Goal: Task Accomplishment & Management: Manage account settings

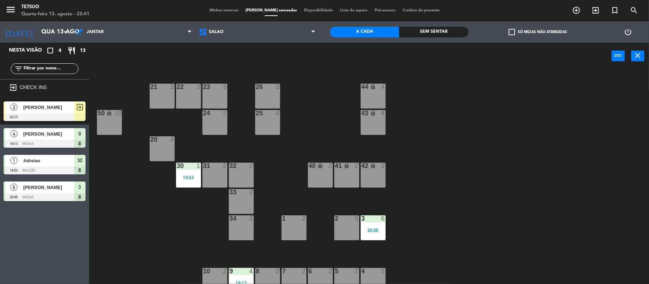
click at [53, 103] on div "[PERSON_NAME]" at bounding box center [48, 108] width 52 height 12
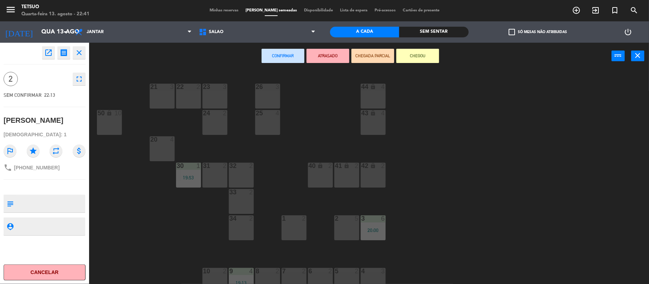
click at [237, 177] on div "32 2" at bounding box center [241, 175] width 25 height 25
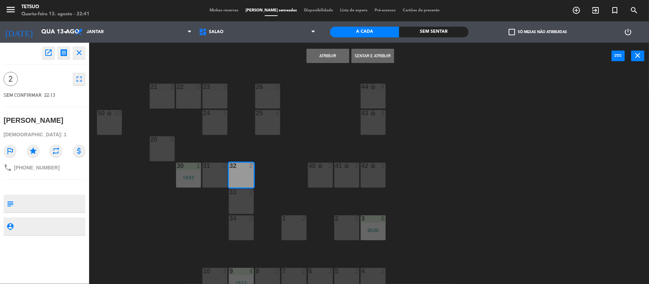
click at [324, 53] on button "Atribuir" at bounding box center [327, 56] width 43 height 14
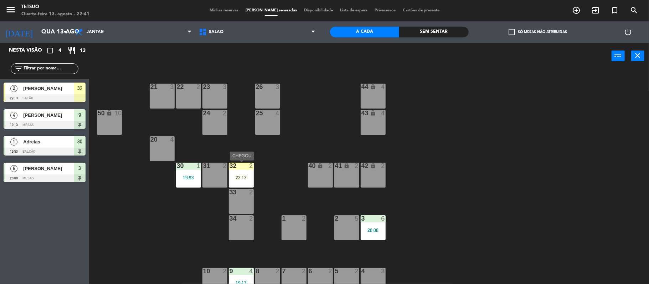
click at [243, 174] on div "32 2 22:13" at bounding box center [241, 175] width 25 height 25
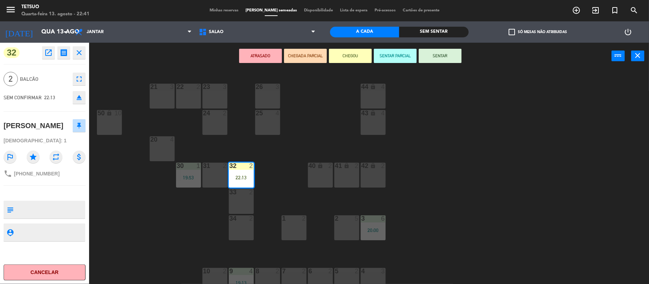
click at [448, 49] on button "SENTAR" at bounding box center [440, 56] width 43 height 14
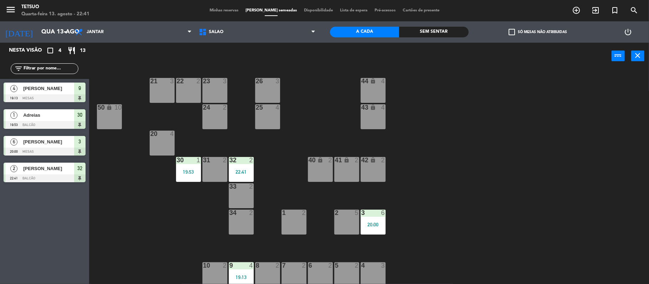
scroll to position [7, 0]
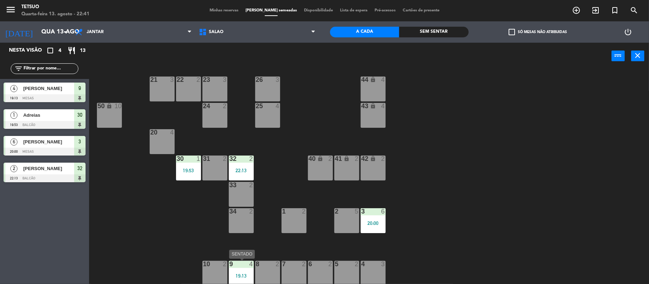
click at [247, 270] on div "9 4 19:13" at bounding box center [241, 273] width 25 height 25
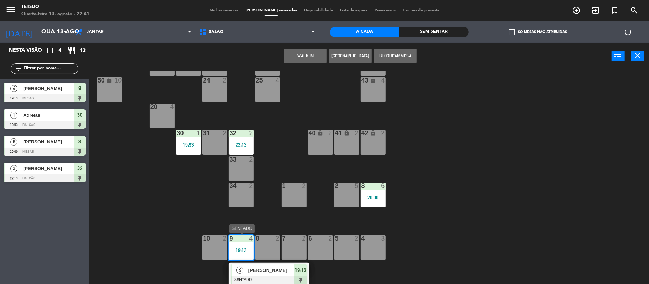
click at [269, 267] on span "[PERSON_NAME]" at bounding box center [271, 270] width 46 height 7
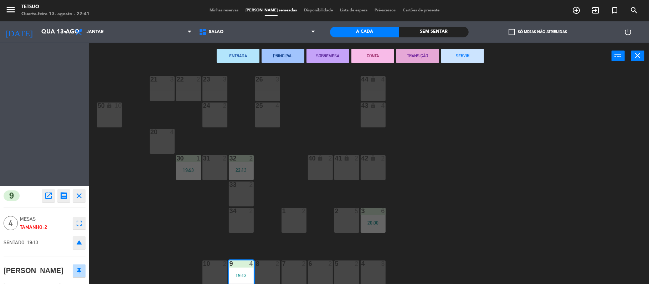
scroll to position [7, 0]
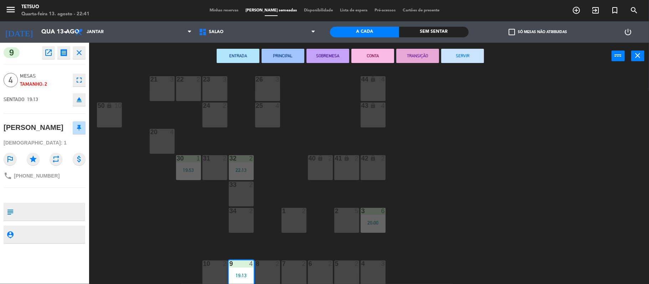
click at [463, 50] on button "SERVIR" at bounding box center [462, 56] width 43 height 14
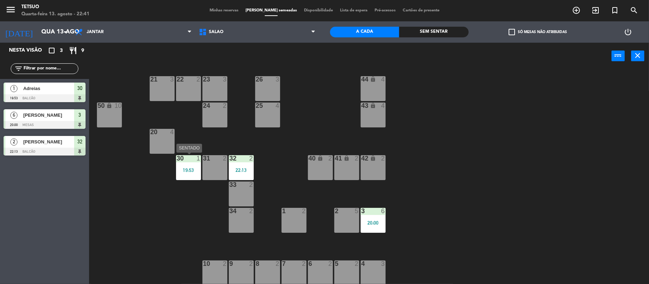
click at [187, 162] on div "30 1" at bounding box center [188, 158] width 25 height 7
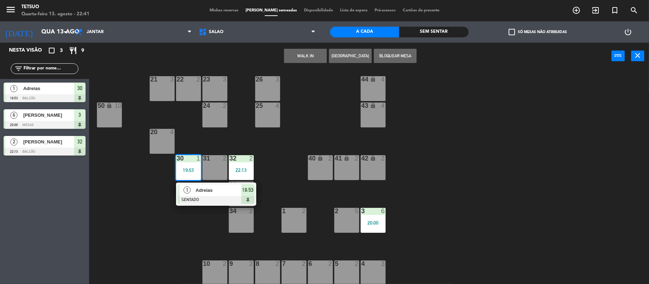
click at [217, 196] on div at bounding box center [216, 200] width 77 height 8
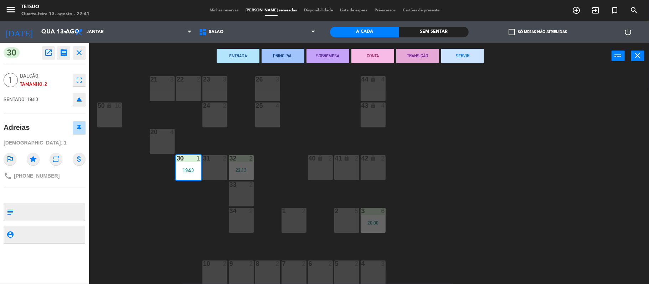
click at [468, 56] on button "SERVIR" at bounding box center [462, 56] width 43 height 14
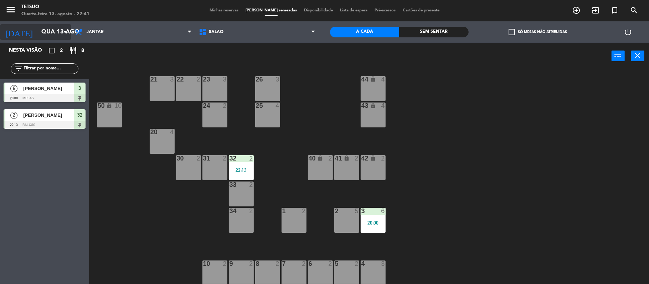
click at [67, 28] on icon "arrow_drop_down" at bounding box center [65, 32] width 9 height 9
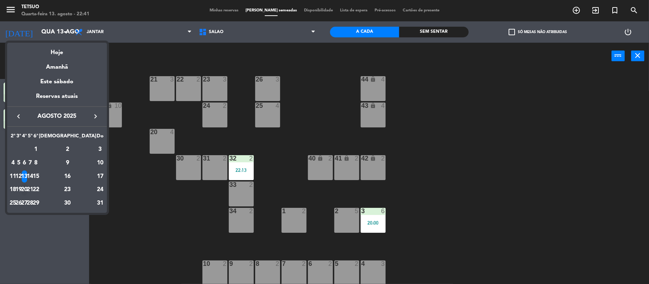
click at [27, 192] on div "20" at bounding box center [24, 190] width 5 height 12
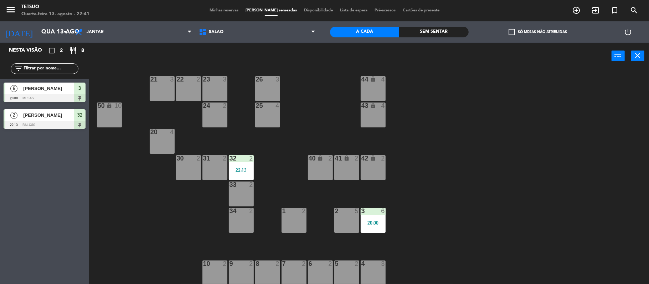
type input "Qua 20 ago"
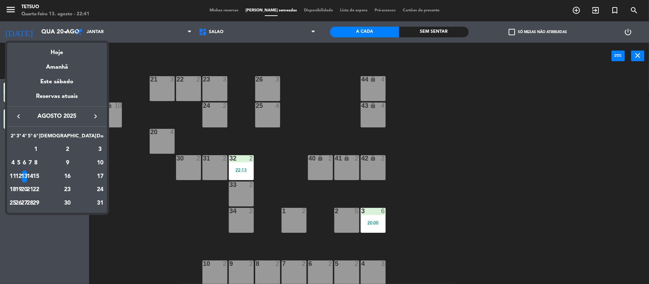
scroll to position [0, 0]
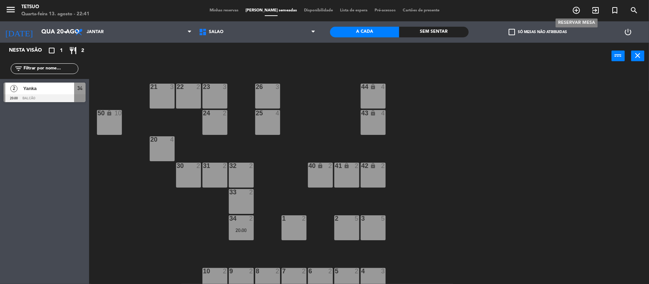
click at [575, 13] on icon "add_circle_outline" at bounding box center [576, 10] width 9 height 9
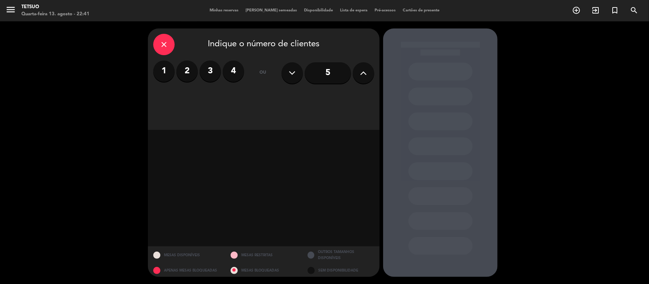
click at [186, 73] on label "2" at bounding box center [186, 71] width 21 height 21
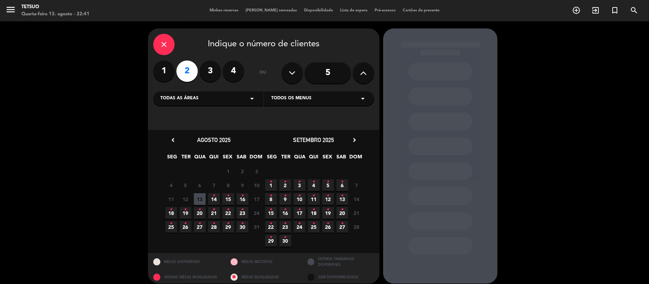
click at [200, 208] on icon "•" at bounding box center [200, 209] width 2 height 11
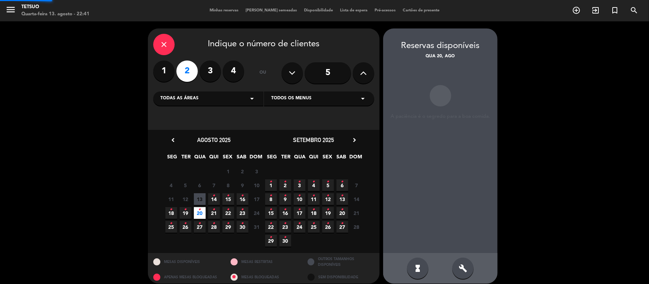
scroll to position [6, 0]
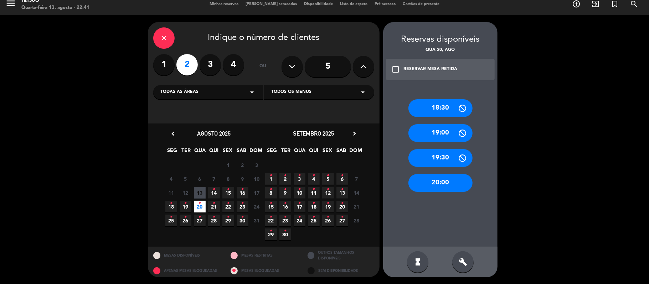
click at [454, 177] on div "20:00" at bounding box center [440, 183] width 64 height 18
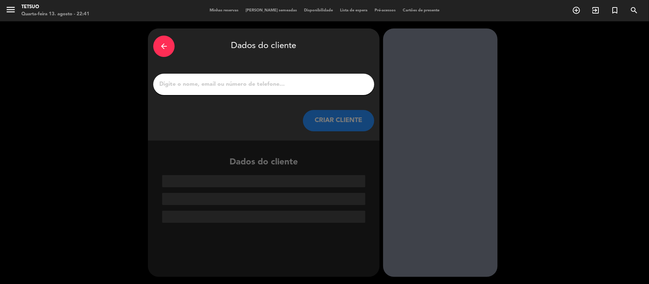
drag, startPoint x: 289, startPoint y: 94, endPoint x: 288, endPoint y: 82, distance: 12.5
click at [289, 84] on div at bounding box center [263, 84] width 221 height 21
click at [288, 82] on input "1" at bounding box center [264, 84] width 210 height 10
paste input "[PHONE_NUMBER]"
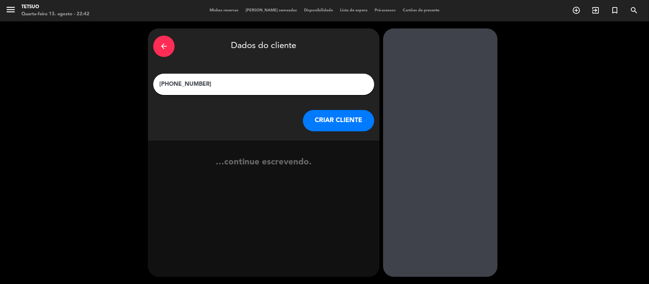
click at [169, 83] on input "[PHONE_NUMBER]" at bounding box center [264, 84] width 210 height 10
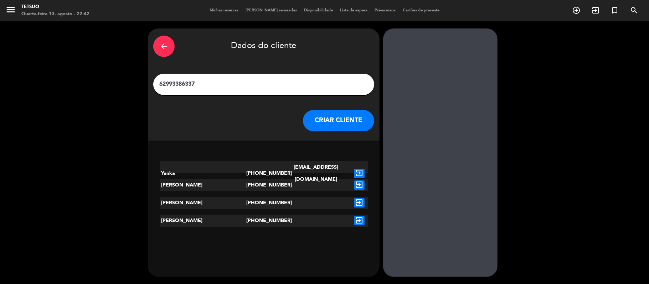
type input "62993386337"
click at [359, 169] on icon "exit_to_app" at bounding box center [359, 173] width 10 height 9
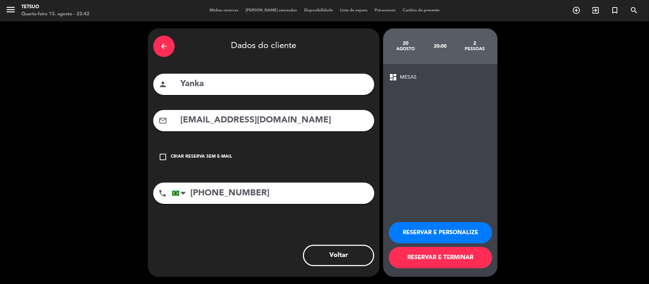
click at [425, 257] on button "RESERVAR E TERMINAR" at bounding box center [440, 257] width 103 height 21
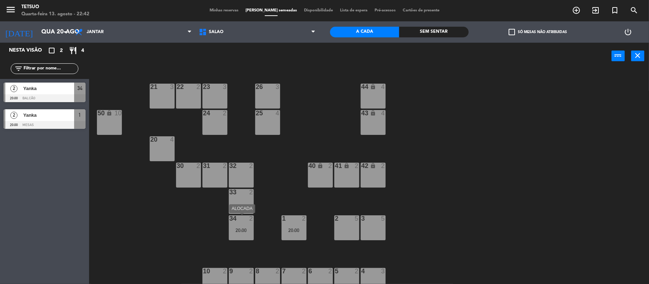
click at [243, 225] on div "34 2 20:00" at bounding box center [241, 228] width 25 height 25
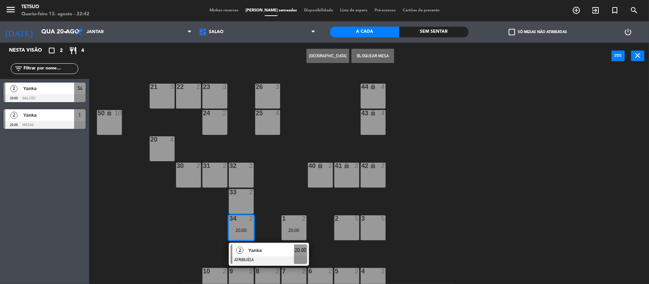
click at [242, 177] on div "32 2" at bounding box center [241, 175] width 25 height 25
click at [298, 56] on button "MOVER" at bounding box center [305, 56] width 43 height 14
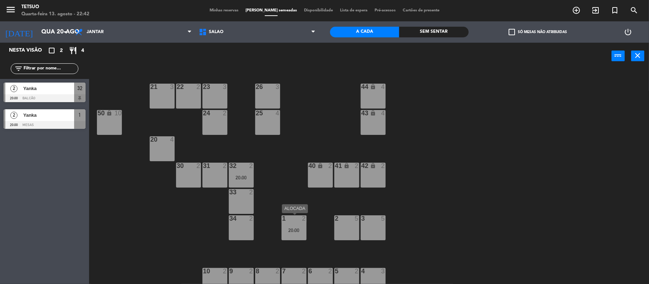
click at [295, 235] on div "1 2 20:00" at bounding box center [294, 228] width 25 height 25
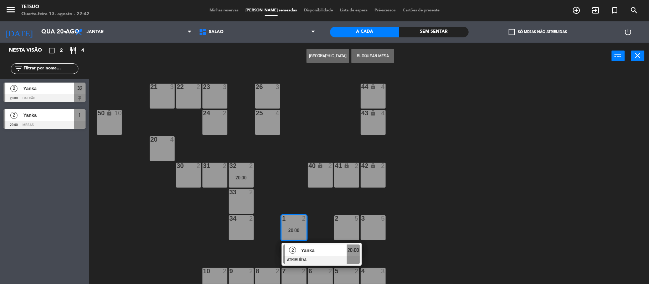
click at [320, 211] on div "21 3 22 2 23 3 26 3 44 lock 4 24 2 25 4 43 lock 4 50 lock 10 20 4 40 lock 2 41 …" at bounding box center [372, 178] width 553 height 215
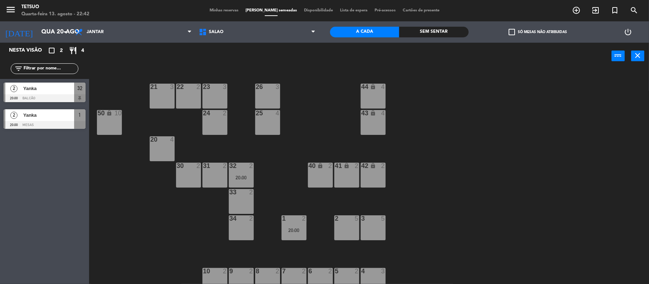
click at [48, 91] on span "Yanka" at bounding box center [48, 88] width 51 height 7
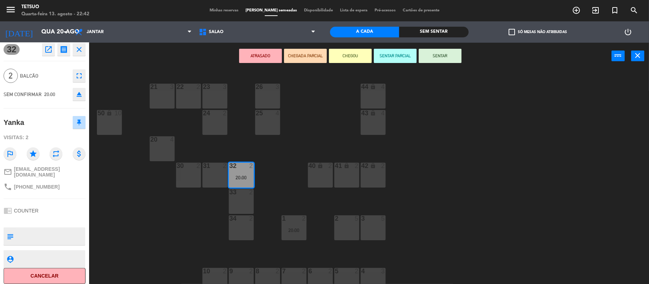
scroll to position [4, 0]
click at [289, 219] on div at bounding box center [294, 219] width 12 height 6
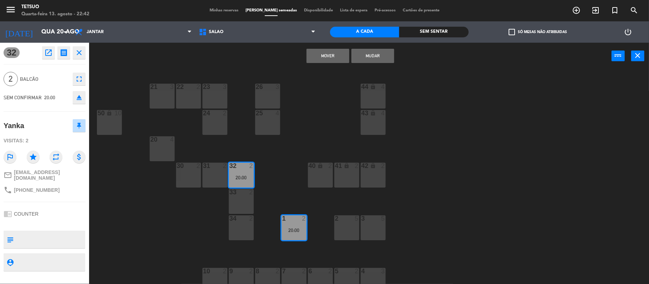
scroll to position [0, 0]
click at [242, 171] on div "32 2 20:00" at bounding box center [241, 175] width 25 height 25
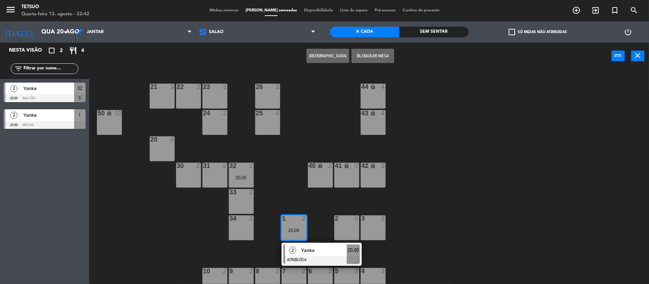
click at [323, 167] on icon "lock" at bounding box center [320, 166] width 6 height 6
click at [423, 225] on div "21 3 22 2 23 3 26 3 44 lock 4 24 2 25 4 43 lock 4 50 lock 10 20 4 40 lock 2 41 …" at bounding box center [372, 178] width 553 height 215
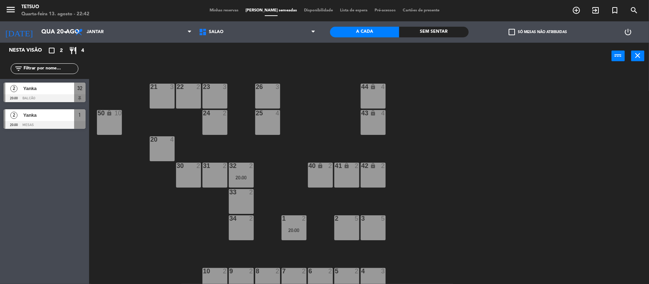
click at [294, 229] on div "20:00" at bounding box center [294, 230] width 25 height 5
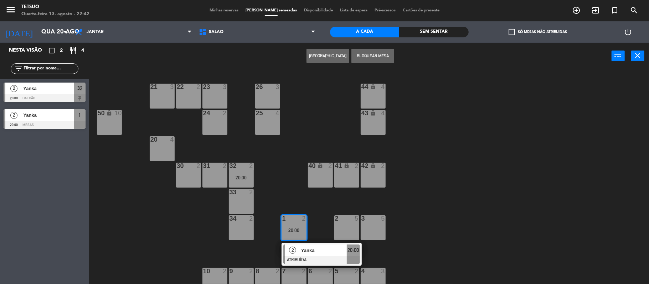
click at [314, 258] on div at bounding box center [321, 261] width 77 height 8
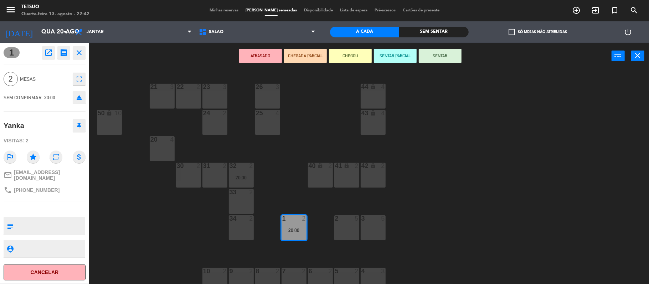
click at [242, 170] on div "32 2 20:00" at bounding box center [241, 175] width 25 height 25
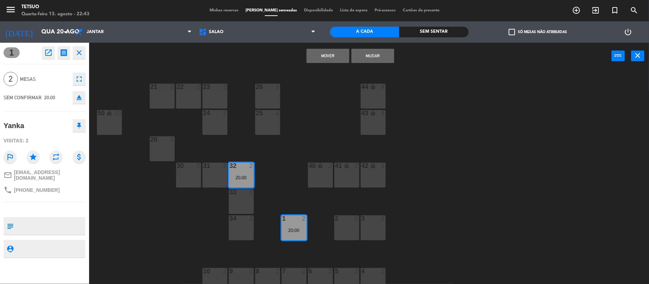
click at [178, 241] on div "21 3 22 2 23 3 26 3 44 lock 4 24 2 25 4 43 lock 4 50 lock 10 20 4 40 lock 2 41 …" at bounding box center [372, 178] width 553 height 215
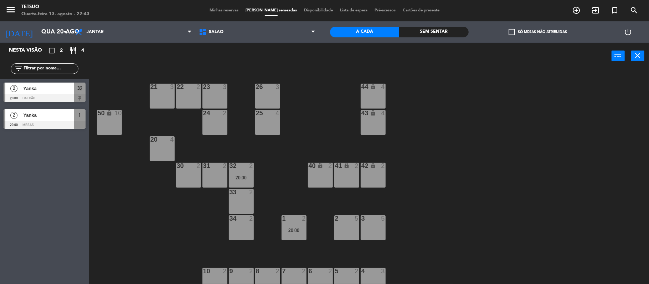
click at [243, 180] on div "20:00" at bounding box center [241, 177] width 25 height 5
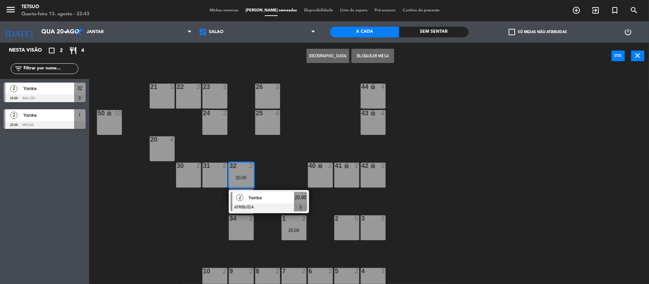
click at [250, 197] on span "Yanka" at bounding box center [271, 197] width 46 height 7
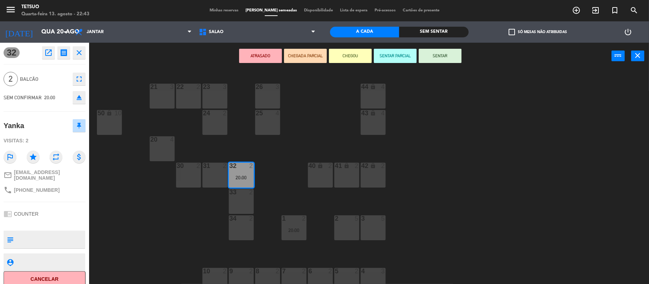
drag, startPoint x: 27, startPoint y: 235, endPoint x: 36, endPoint y: 235, distance: 8.6
click at [29, 235] on textarea at bounding box center [50, 239] width 68 height 15
type textarea "[PERSON_NAME] no balcao"
drag, startPoint x: 42, startPoint y: 258, endPoint x: 58, endPoint y: 256, distance: 16.2
click at [41, 258] on textarea at bounding box center [50, 262] width 68 height 9
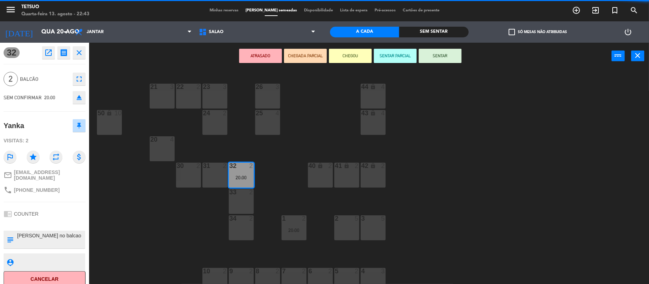
click at [133, 240] on div "21 3 22 2 23 3 26 3 44 lock 4 24 2 25 4 43 lock 4 50 lock 10 20 4 40 lock 2 41 …" at bounding box center [372, 178] width 553 height 215
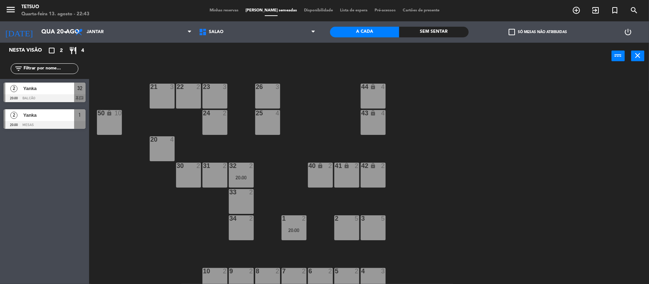
click at [247, 174] on div "32 2 20:00" at bounding box center [241, 175] width 25 height 25
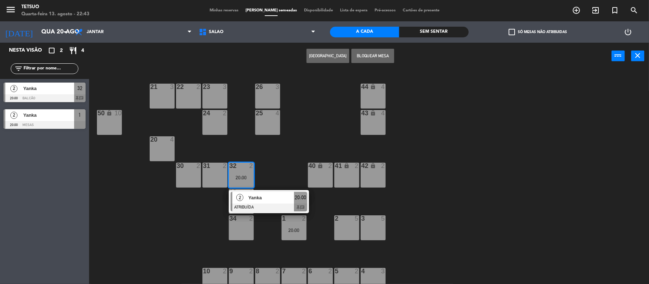
click at [277, 199] on span "Yanka" at bounding box center [271, 197] width 46 height 7
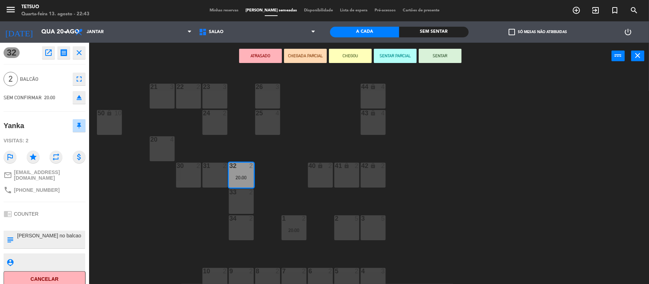
click at [249, 55] on button "ATRASADO" at bounding box center [260, 56] width 43 height 14
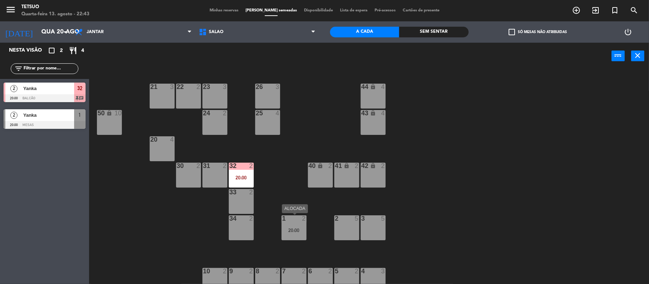
click at [297, 231] on div "20:00" at bounding box center [294, 230] width 25 height 5
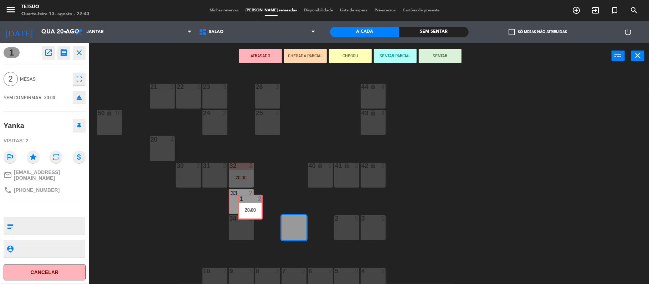
drag, startPoint x: 297, startPoint y: 231, endPoint x: 242, endPoint y: 202, distance: 61.2
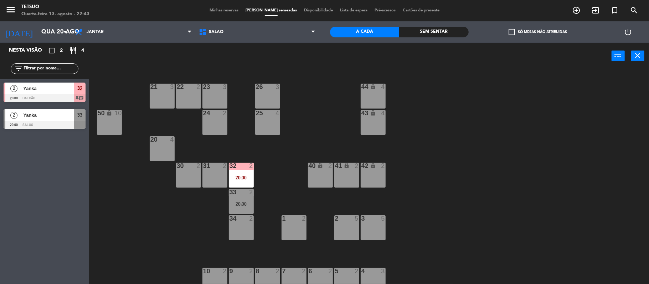
click at [292, 200] on div "21 3 22 2 23 3 26 3 44 lock 4 24 2 25 4 43 lock 4 50 lock 10 20 4 40 lock 2 41 …" at bounding box center [372, 178] width 553 height 215
click at [63, 30] on icon "arrow_drop_down" at bounding box center [65, 32] width 9 height 9
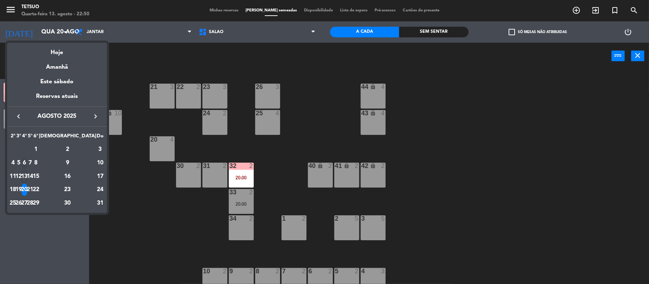
click at [27, 169] on div "6" at bounding box center [24, 163] width 5 height 12
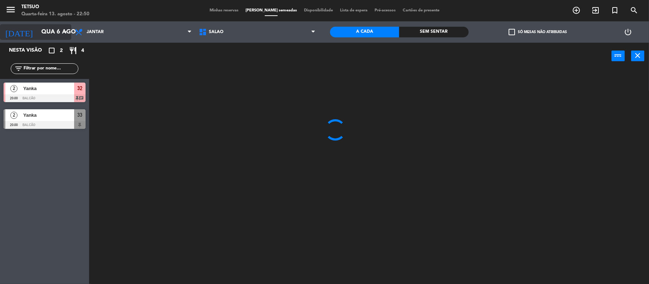
click at [63, 31] on icon "arrow_drop_down" at bounding box center [65, 32] width 9 height 9
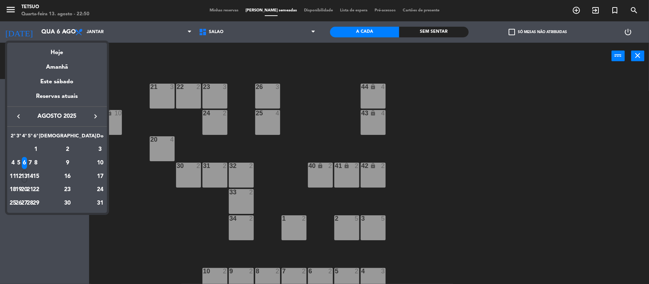
click at [27, 181] on div "13" at bounding box center [24, 177] width 5 height 12
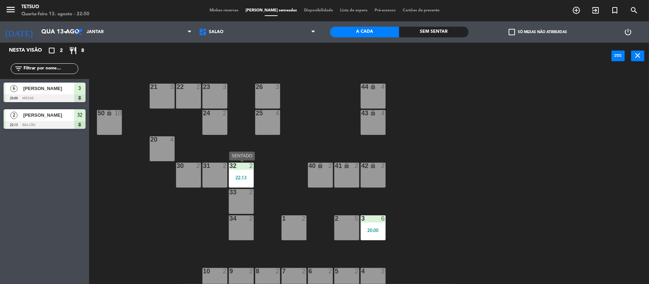
click at [245, 183] on div "32 2 22:13" at bounding box center [241, 175] width 25 height 25
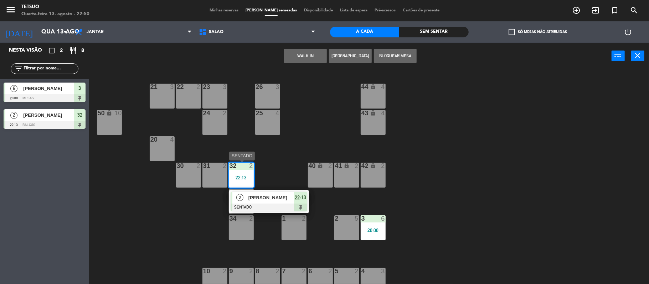
click at [290, 208] on div at bounding box center [269, 208] width 77 height 8
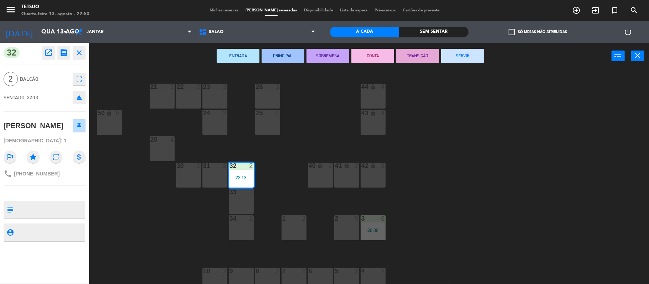
drag, startPoint x: 451, startPoint y: 55, endPoint x: 454, endPoint y: 52, distance: 4.0
click at [454, 52] on button "SERVIR" at bounding box center [462, 56] width 43 height 14
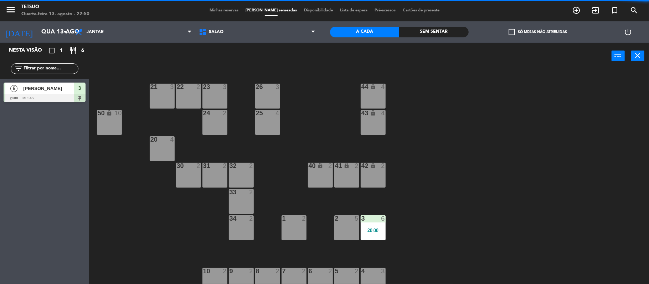
click at [390, 247] on div "21 3 22 2 23 3 26 3 44 lock 4 24 2 25 4 43 lock 4 50 lock 10 20 4 40 lock 2 41 …" at bounding box center [372, 178] width 553 height 215
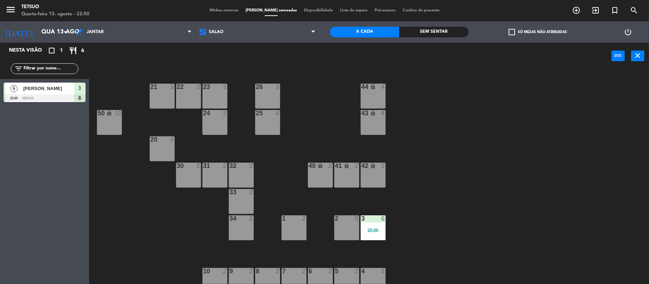
click at [375, 231] on div "20:00" at bounding box center [373, 230] width 25 height 5
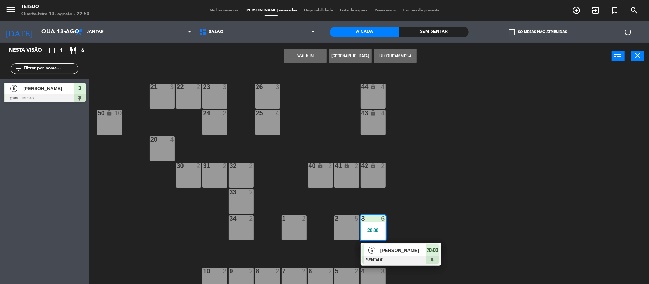
click at [391, 248] on span "[PERSON_NAME]" at bounding box center [403, 250] width 46 height 7
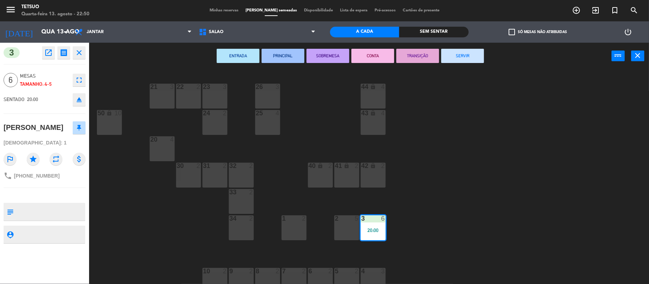
click at [465, 55] on button "SERVIR" at bounding box center [462, 56] width 43 height 14
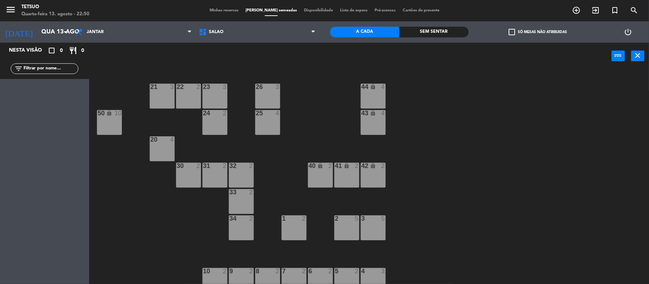
drag, startPoint x: 498, startPoint y: 193, endPoint x: 508, endPoint y: 189, distance: 11.2
click at [502, 191] on div "21 3 22 2 23 3 26 3 44 lock 4 24 2 25 4 43 lock 4 50 lock 10 20 4 40 lock 2 41 …" at bounding box center [372, 178] width 553 height 215
click at [66, 29] on icon "arrow_drop_down" at bounding box center [65, 32] width 9 height 9
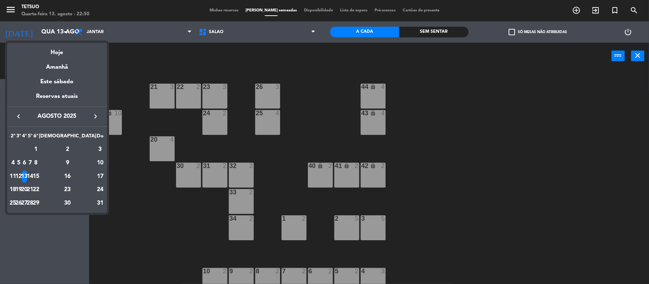
click at [33, 180] on div "14" at bounding box center [29, 177] width 5 height 12
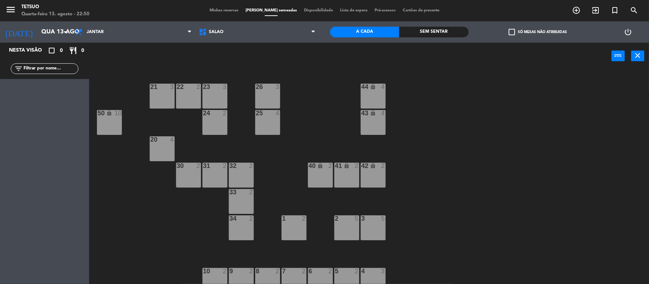
type input "Qui 14 ago"
